Goal: Task Accomplishment & Management: Manage account settings

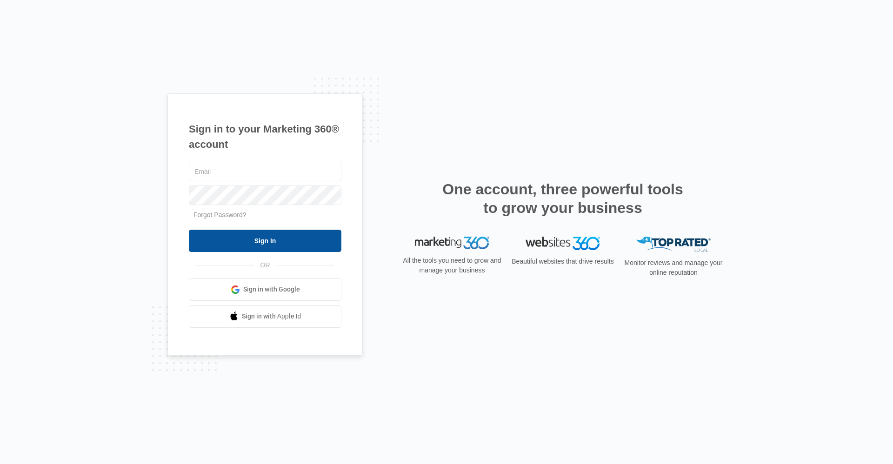
type input "[EMAIL_ADDRESS][DOMAIN_NAME]"
click at [282, 243] on input "Sign In" at bounding box center [265, 241] width 153 height 22
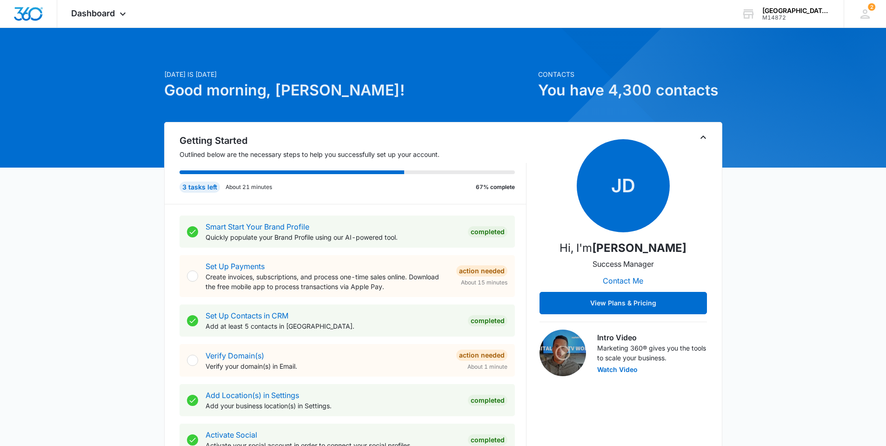
click at [398, 35] on div at bounding box center [443, 98] width 886 height 140
